Goal: Information Seeking & Learning: Learn about a topic

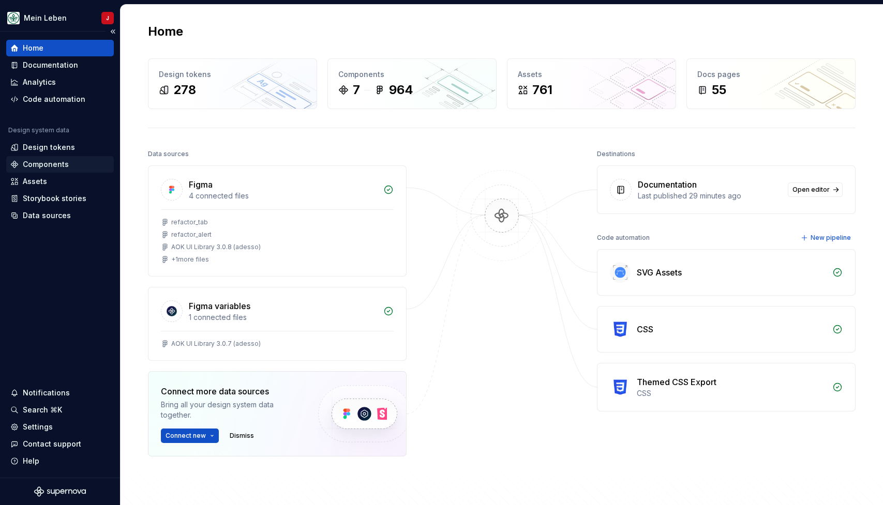
click at [58, 162] on div "Components" at bounding box center [46, 164] width 46 height 10
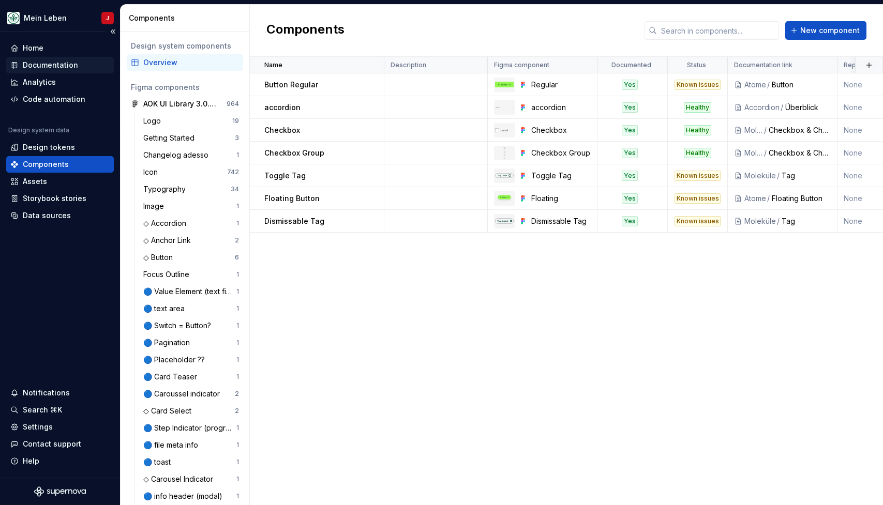
click at [55, 63] on div "Documentation" at bounding box center [50, 65] width 55 height 10
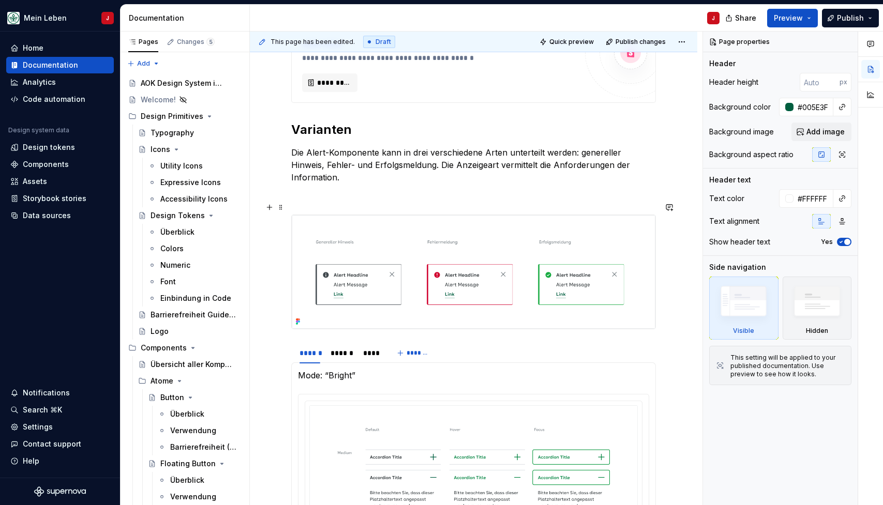
scroll to position [428, 0]
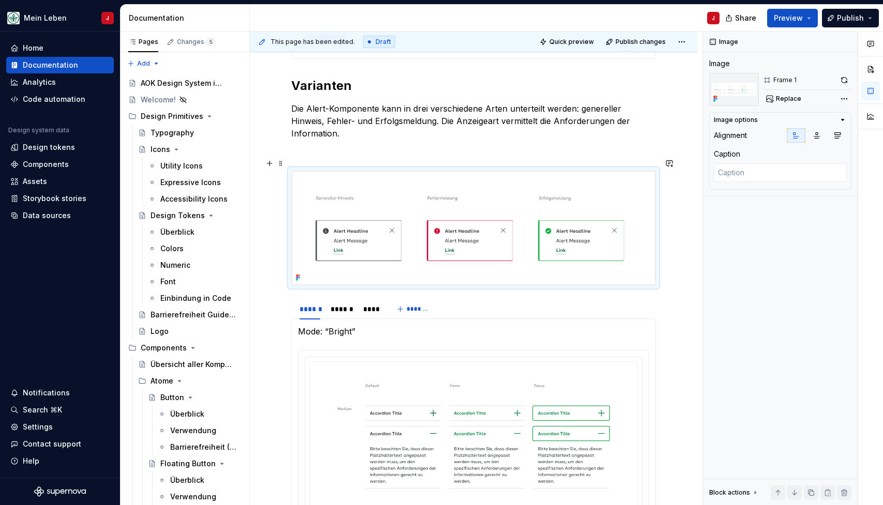
click at [499, 219] on img at bounding box center [473, 228] width 363 height 114
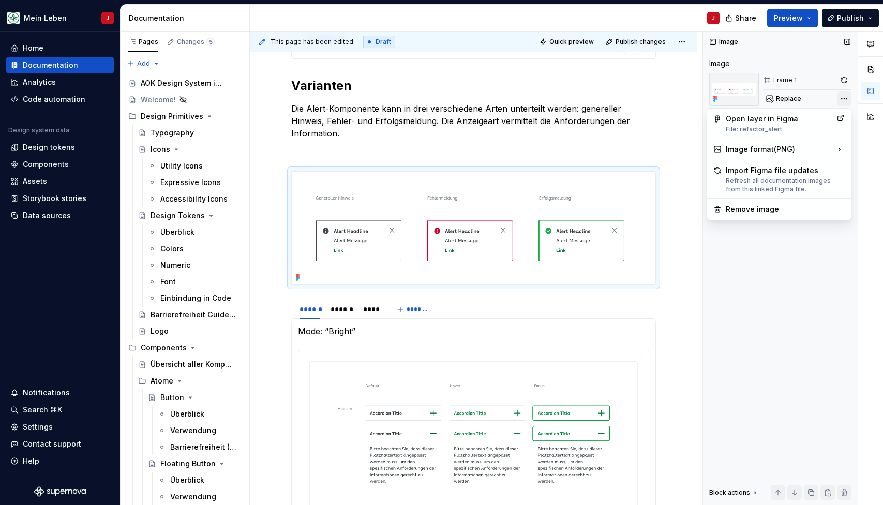
click at [845, 98] on div "Comments Open comments No comments yet Select ‘Comment’ from the block context …" at bounding box center [793, 269] width 180 height 474
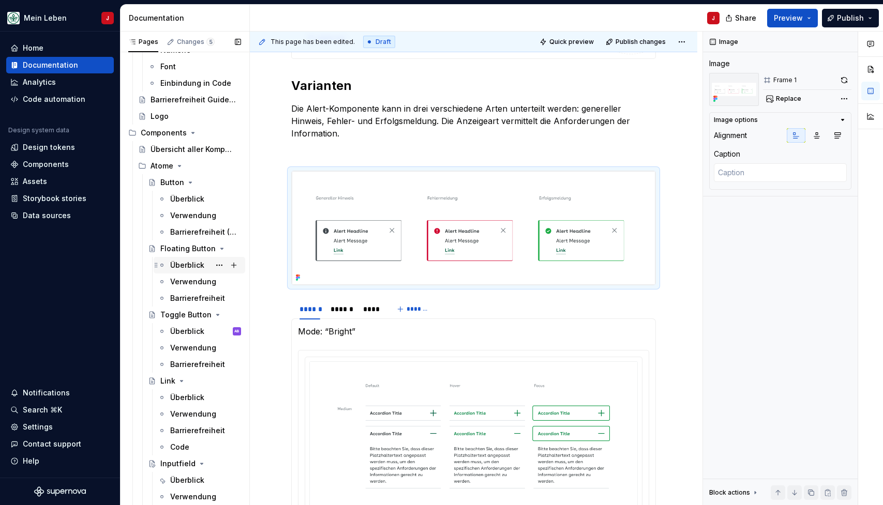
scroll to position [216, 0]
click at [179, 165] on icon "Page tree" at bounding box center [179, 165] width 3 height 1
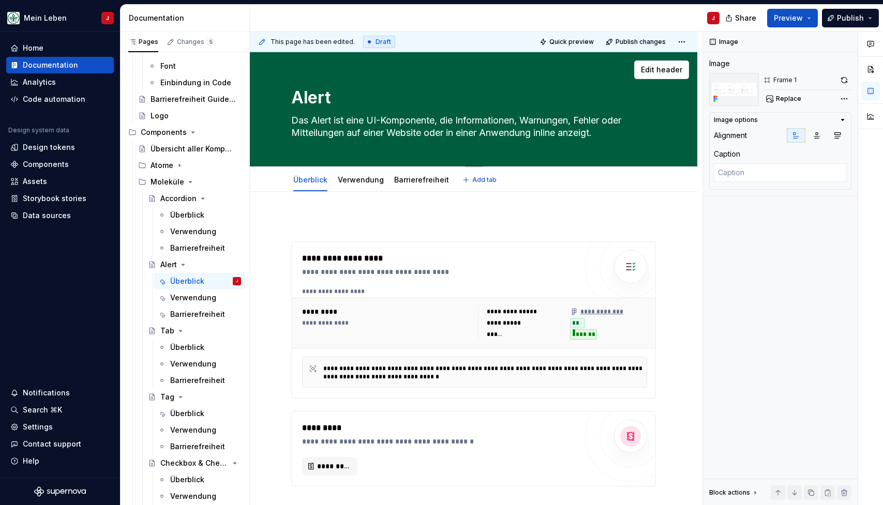
scroll to position [0, 0]
type textarea "*"
